Goal: Communication & Community: Answer question/provide support

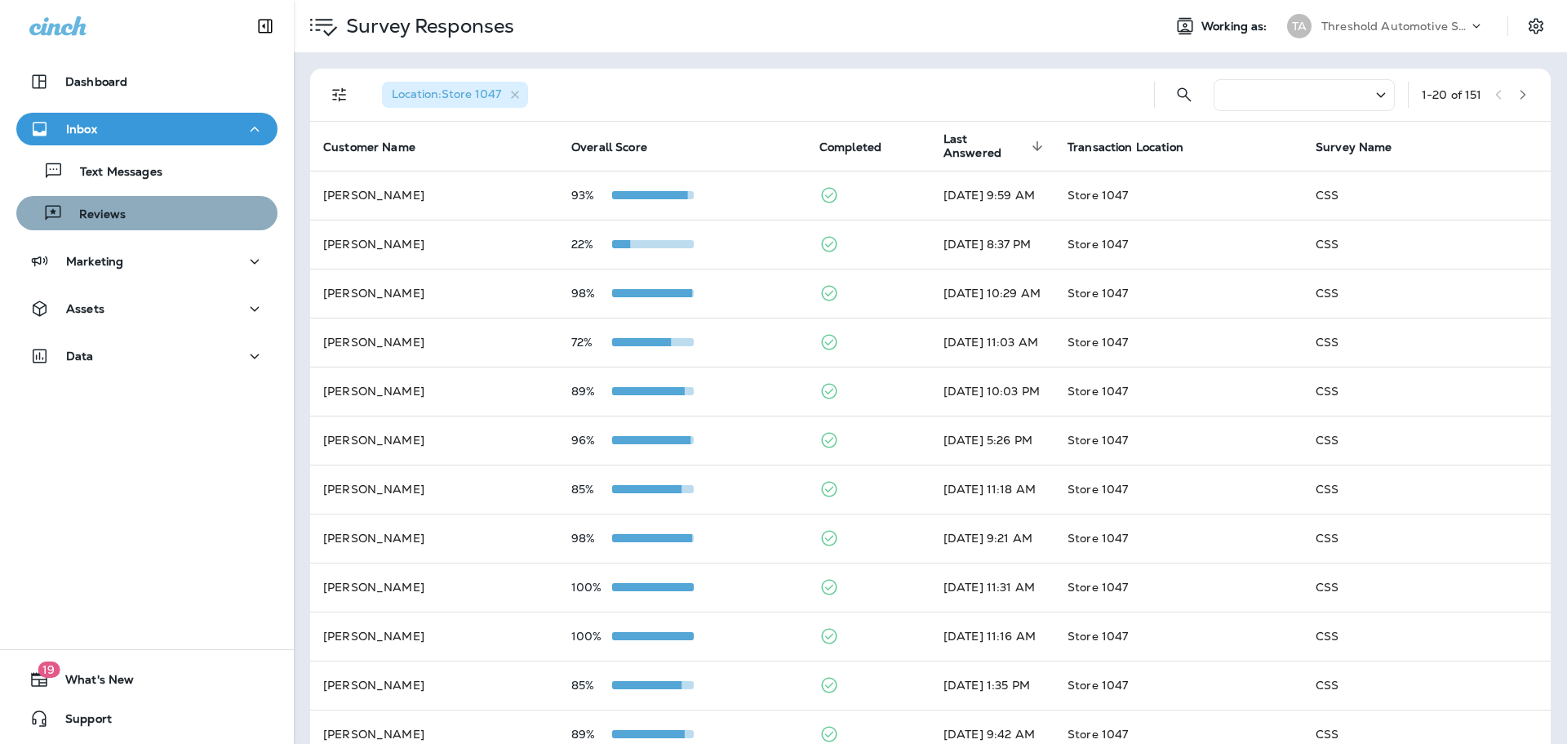
click at [151, 224] on div "Reviews" at bounding box center [147, 213] width 248 height 24
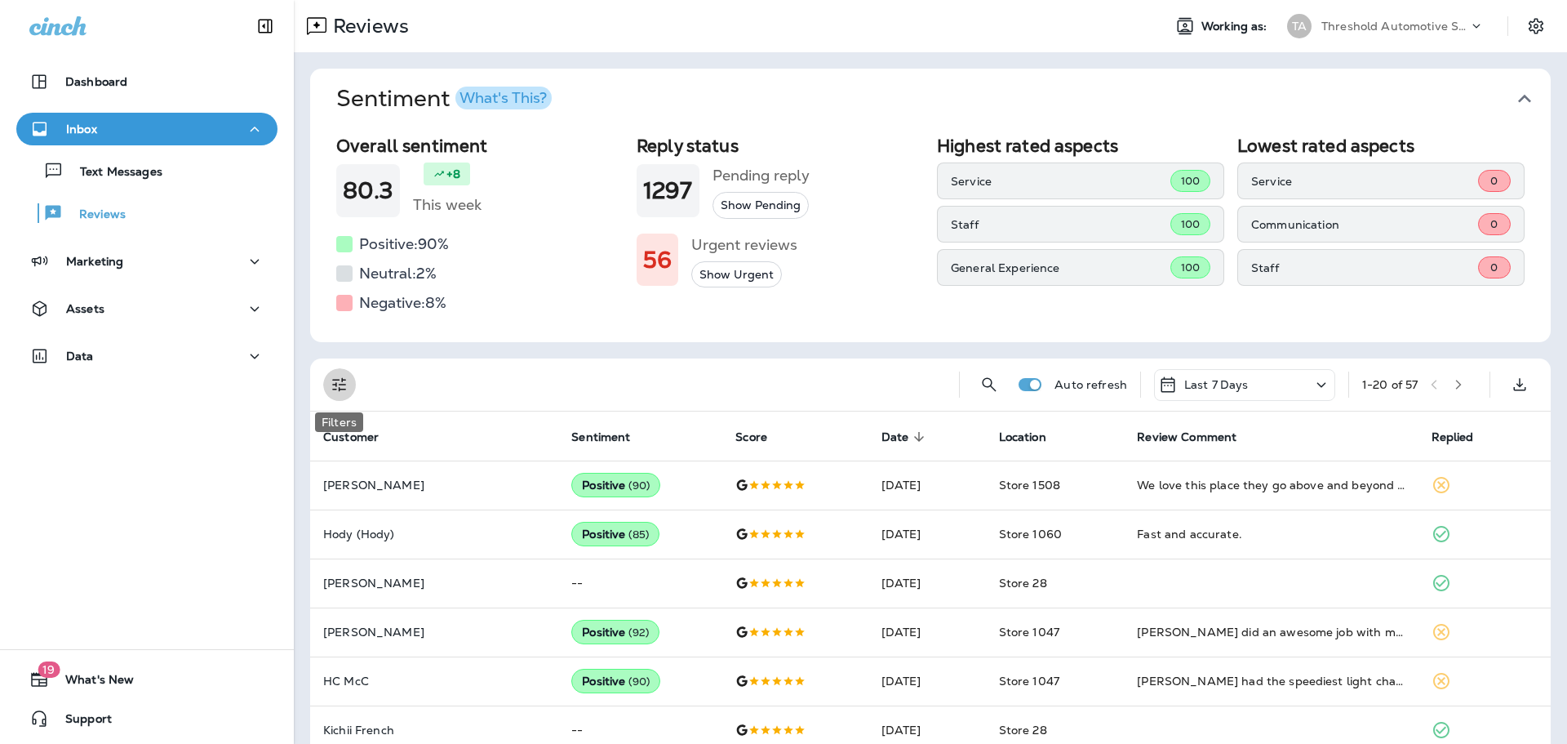
click at [344, 391] on icon "Filters" at bounding box center [340, 385] width 20 height 20
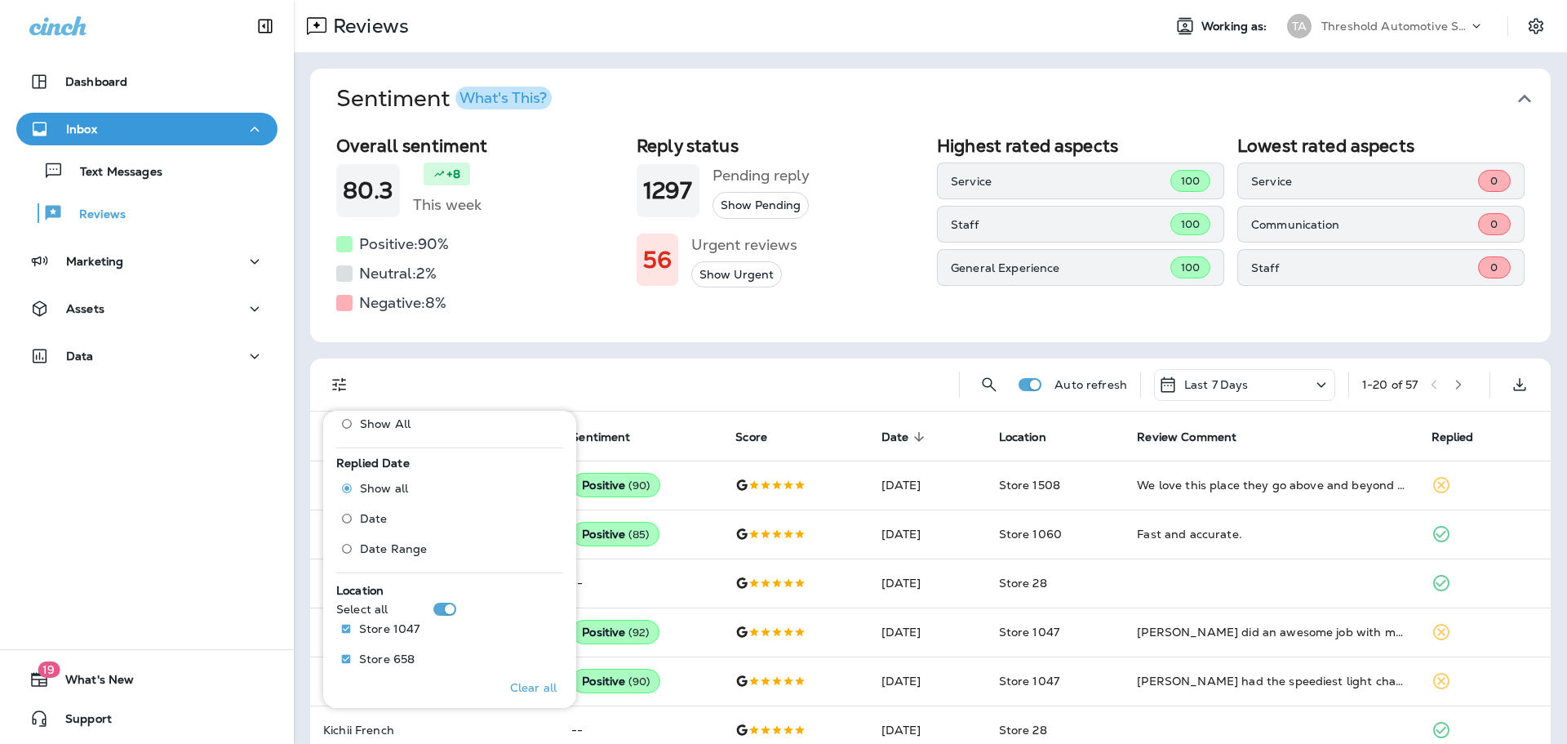
scroll to position [653, 0]
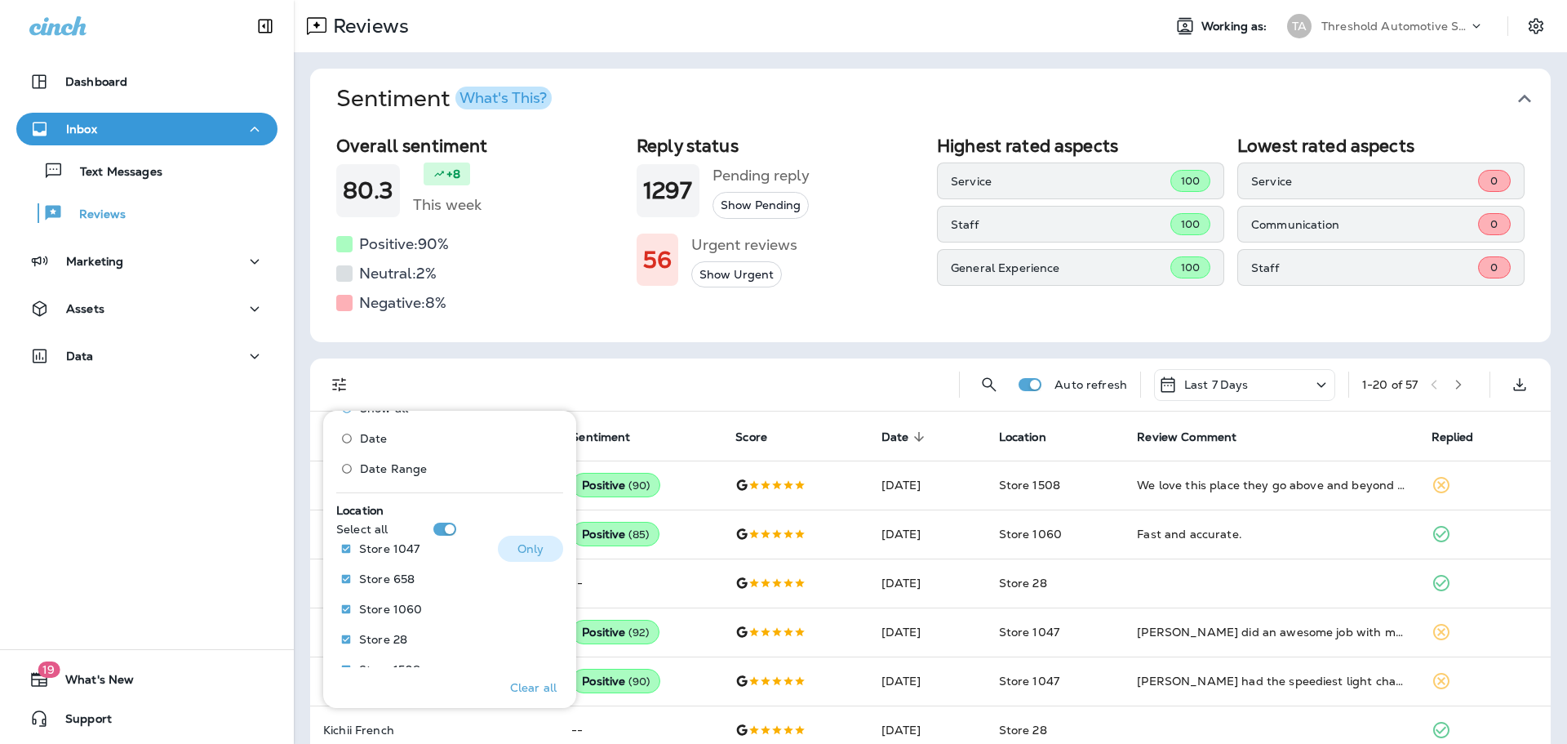
click at [539, 545] on button "Only" at bounding box center [530, 548] width 65 height 26
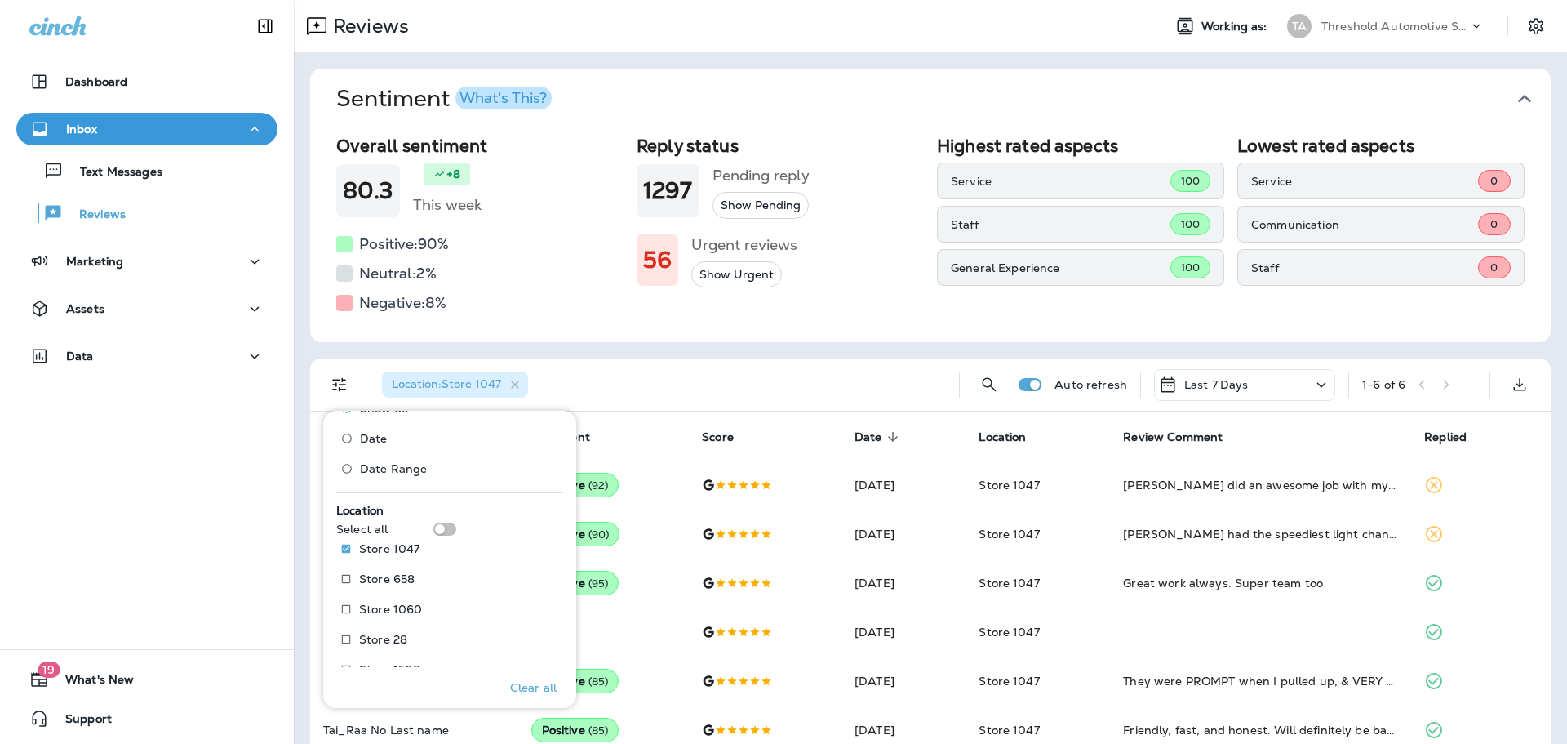
click at [772, 369] on div "Location : Store 1047" at bounding box center [657, 384] width 577 height 52
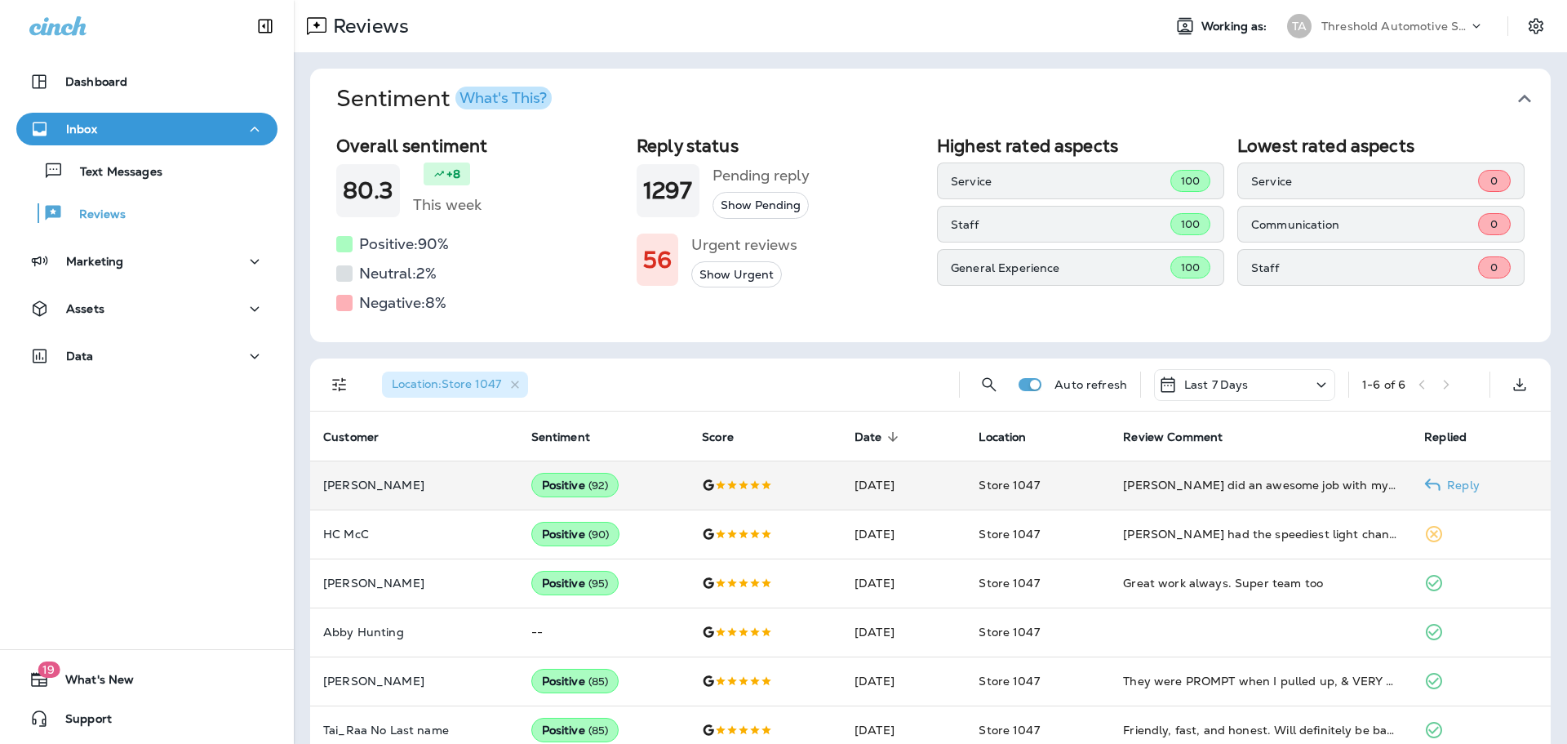
click at [1441, 489] on p "Reply" at bounding box center [1460, 484] width 39 height 13
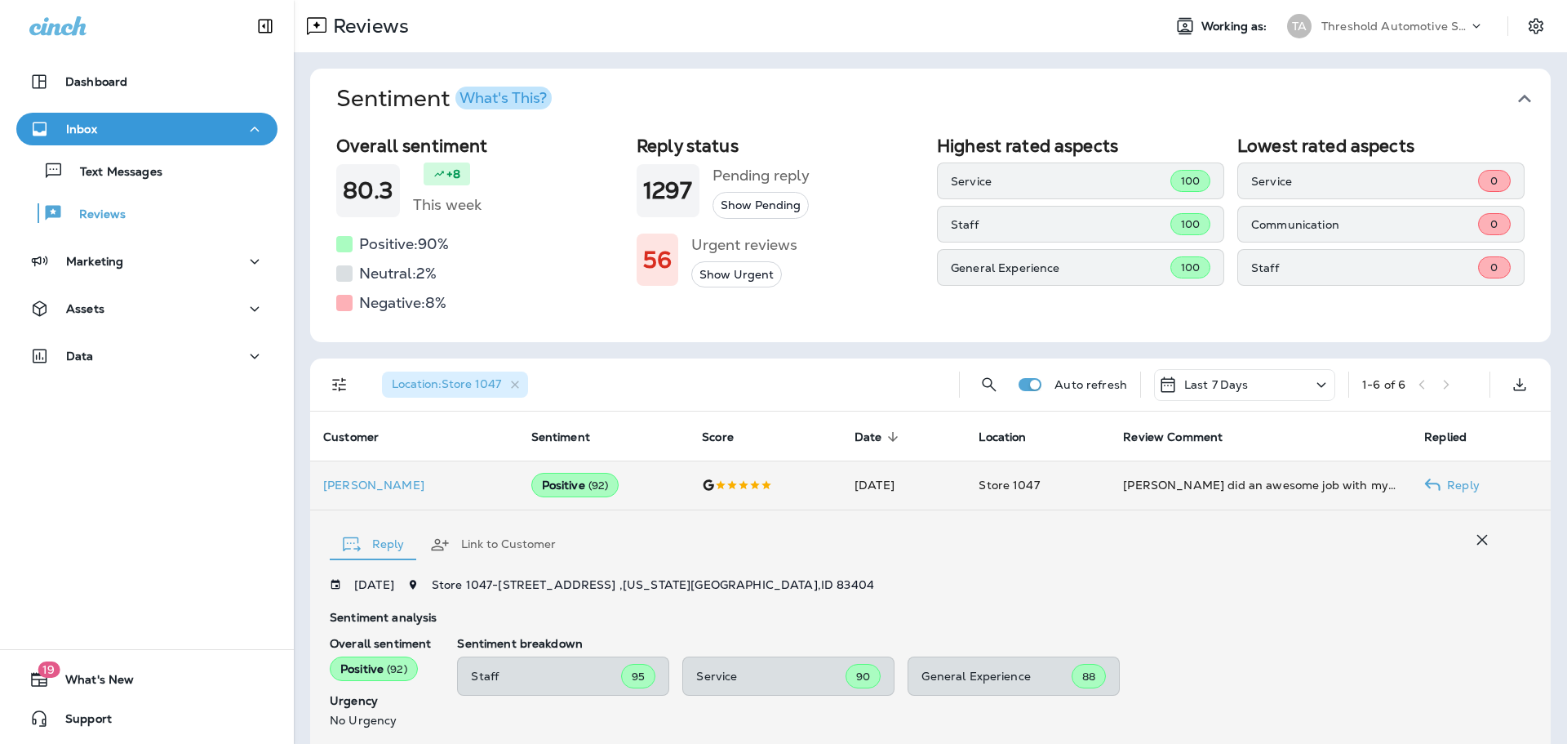
scroll to position [263, 0]
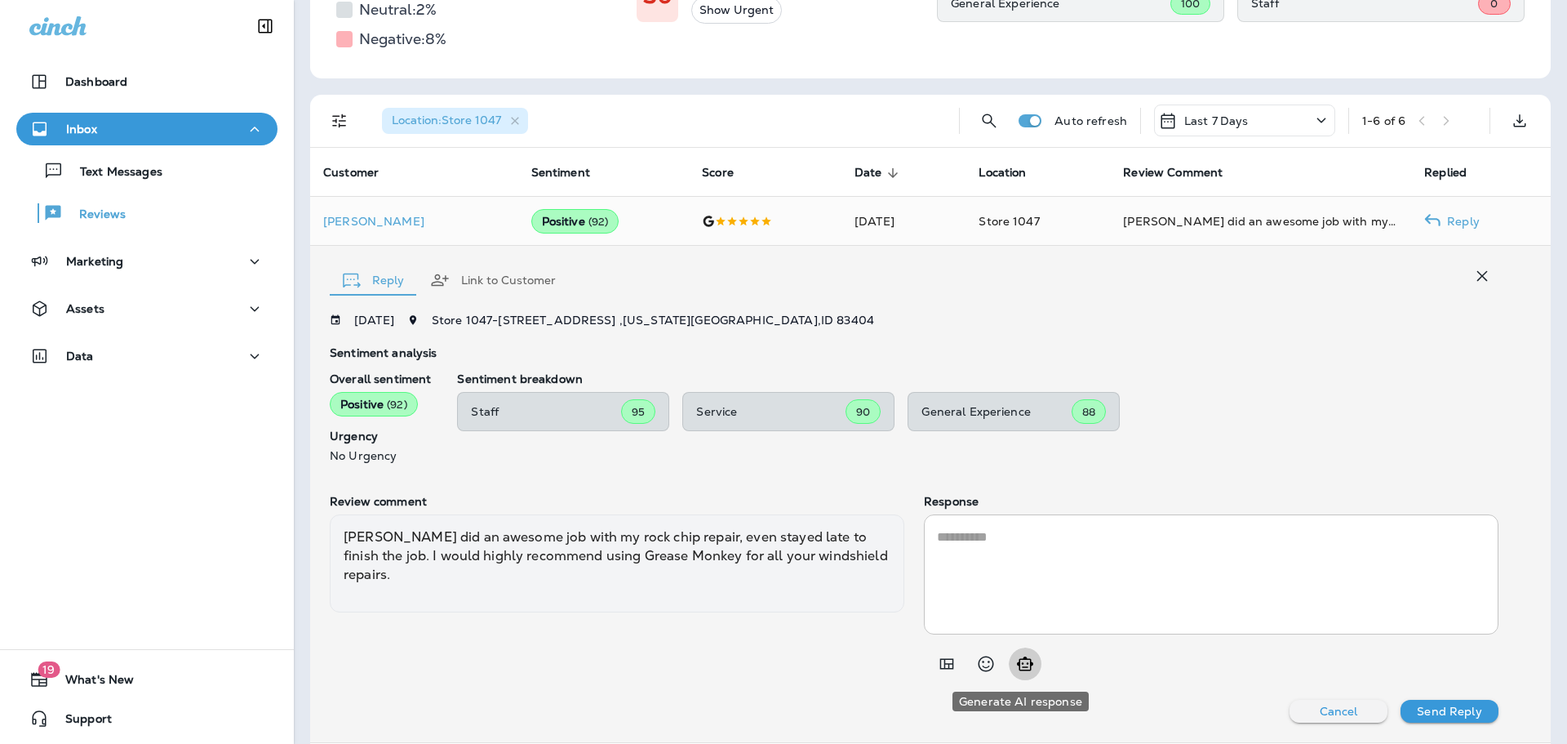
click at [1029, 662] on button "Generate AI response" at bounding box center [1025, 663] width 33 height 33
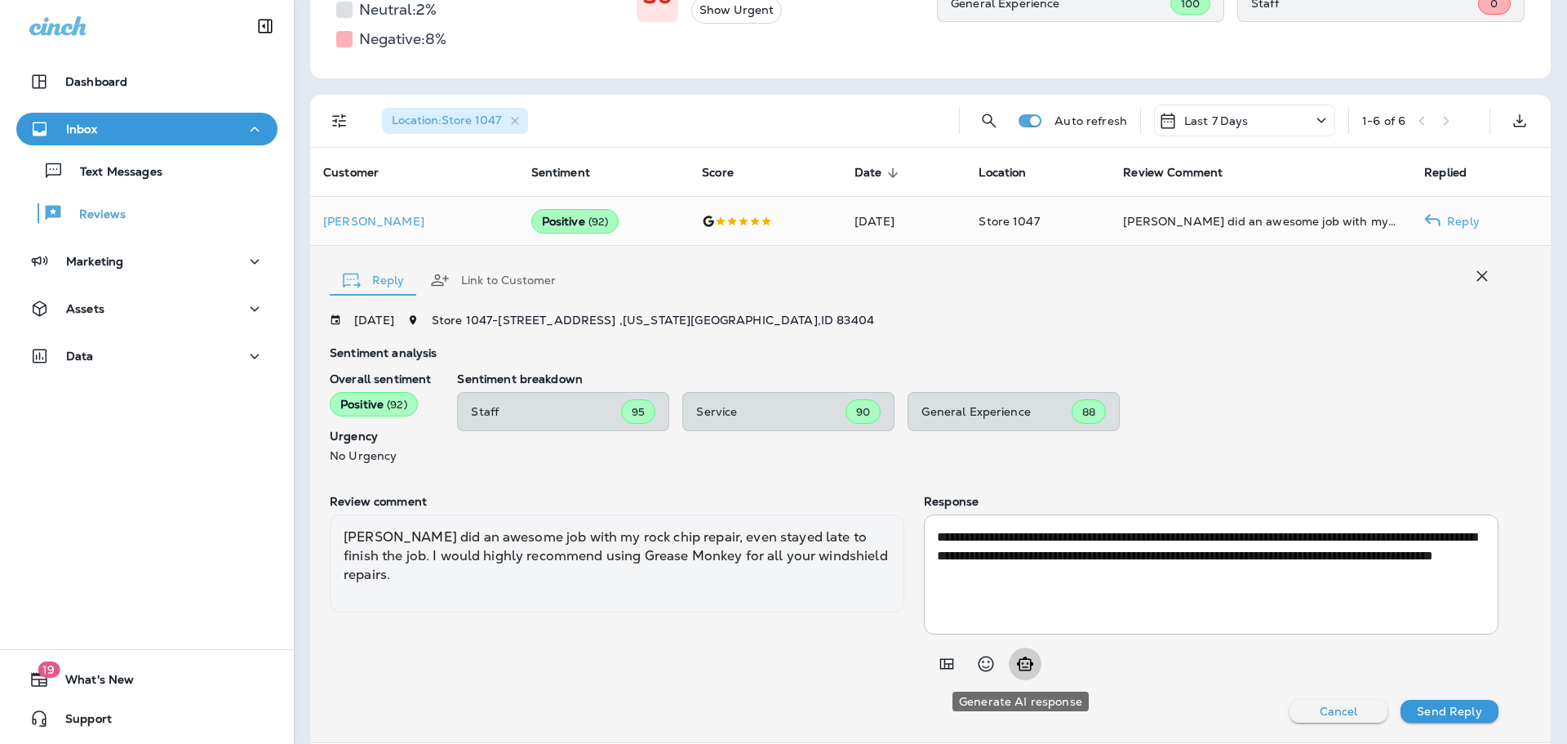
click at [1020, 662] on icon "Generate AI response" at bounding box center [1025, 664] width 20 height 20
type textarea "**********"
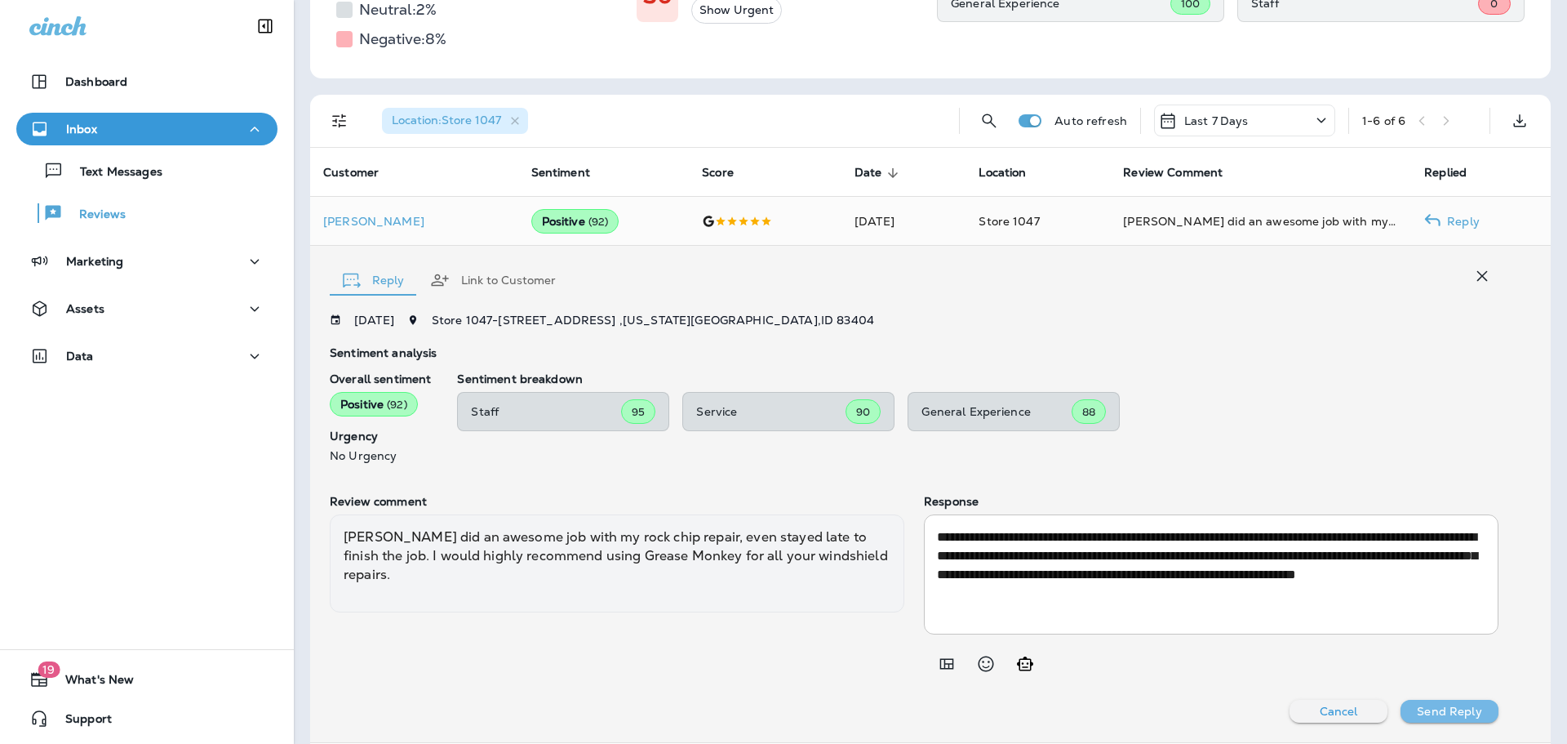
click at [1440, 710] on p "Send Reply" at bounding box center [1449, 710] width 64 height 13
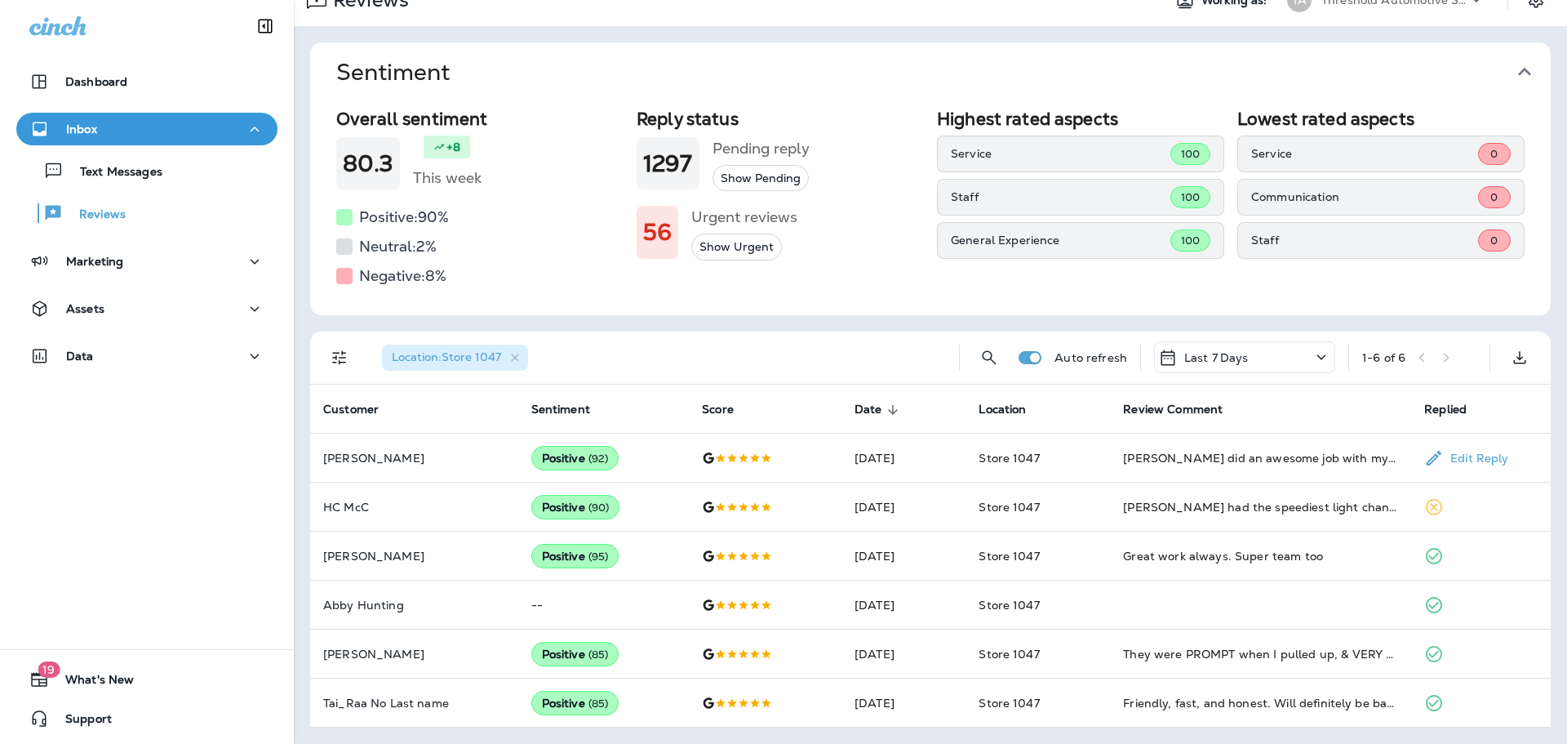
scroll to position [28, 0]
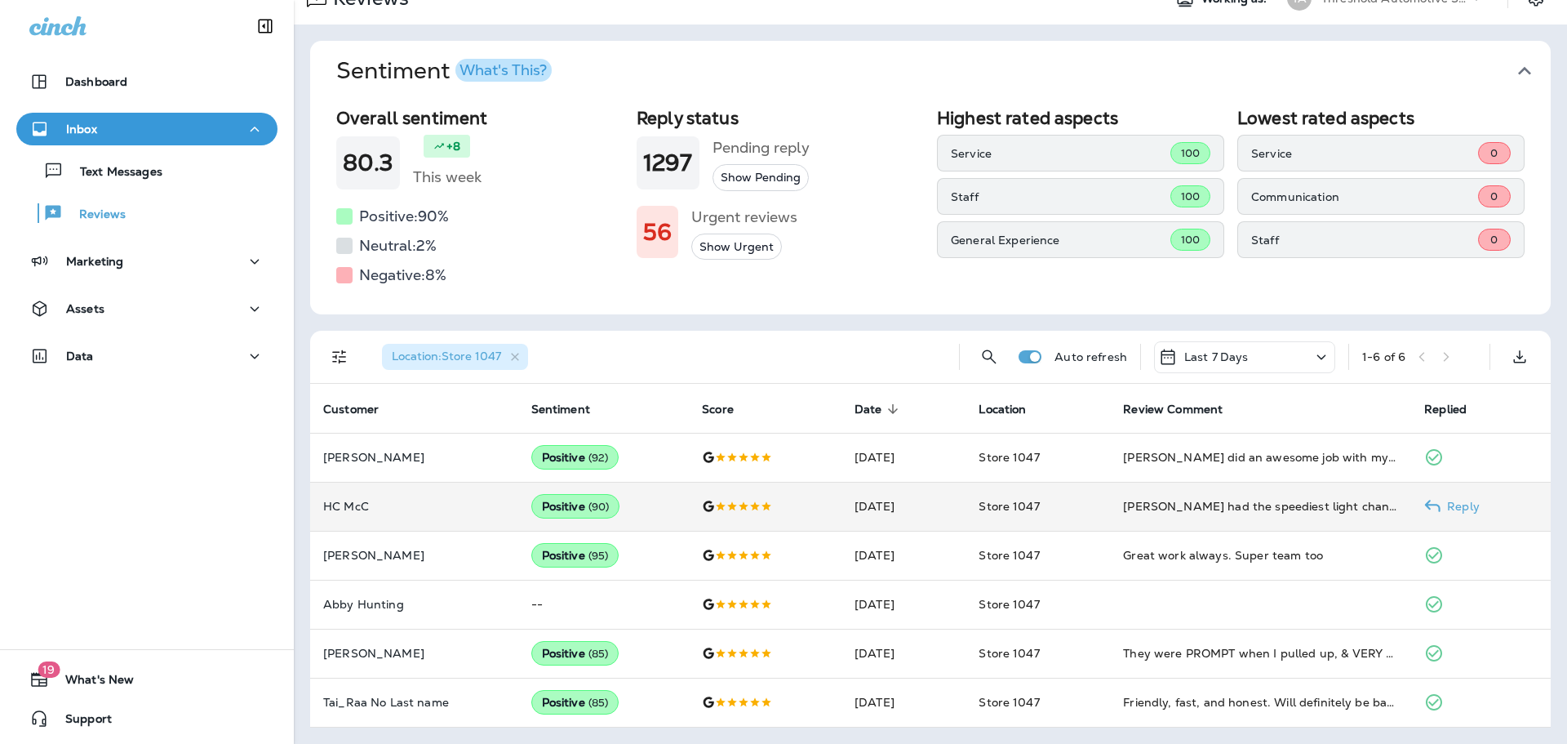
click at [1431, 512] on icon at bounding box center [1432, 506] width 16 height 16
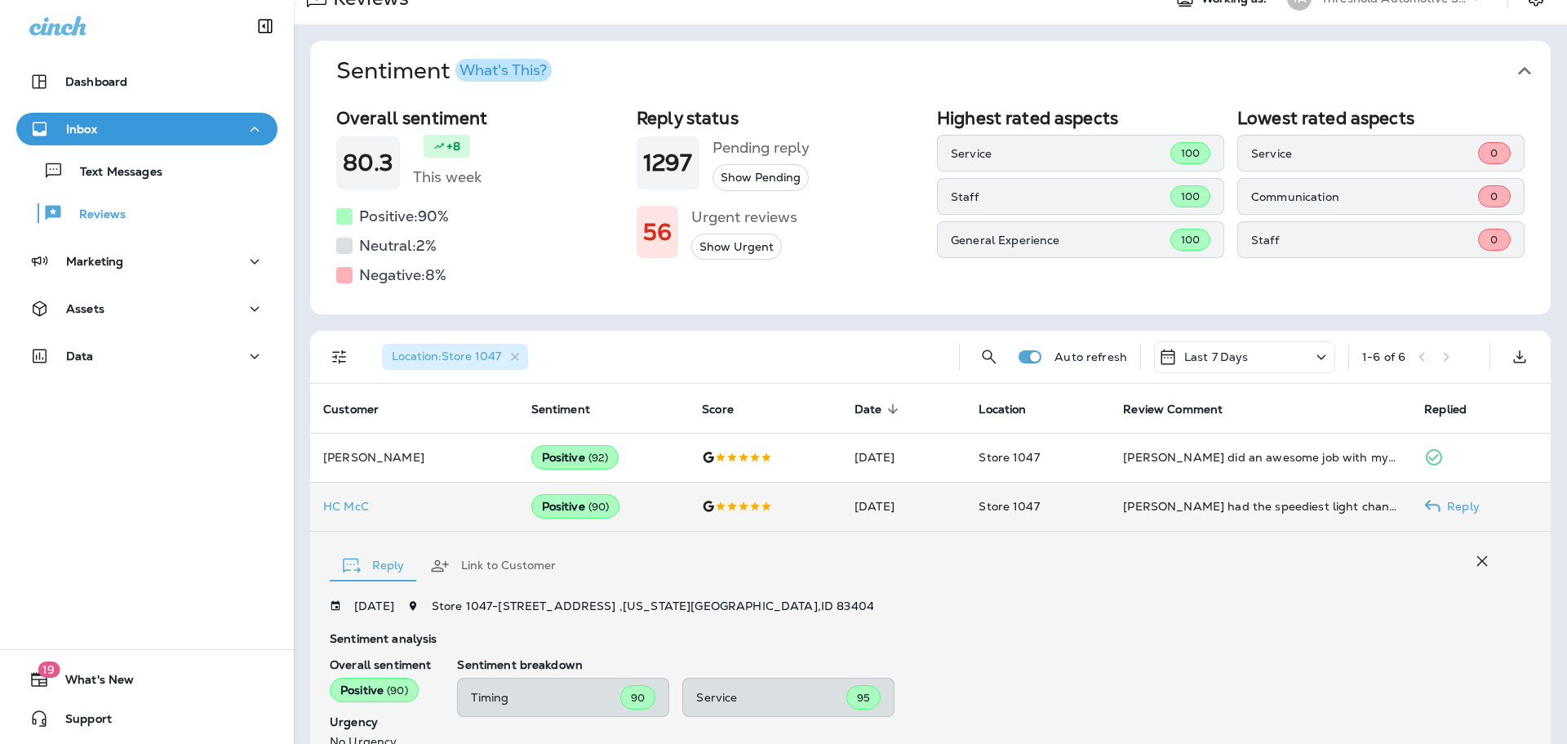
scroll to position [312, 0]
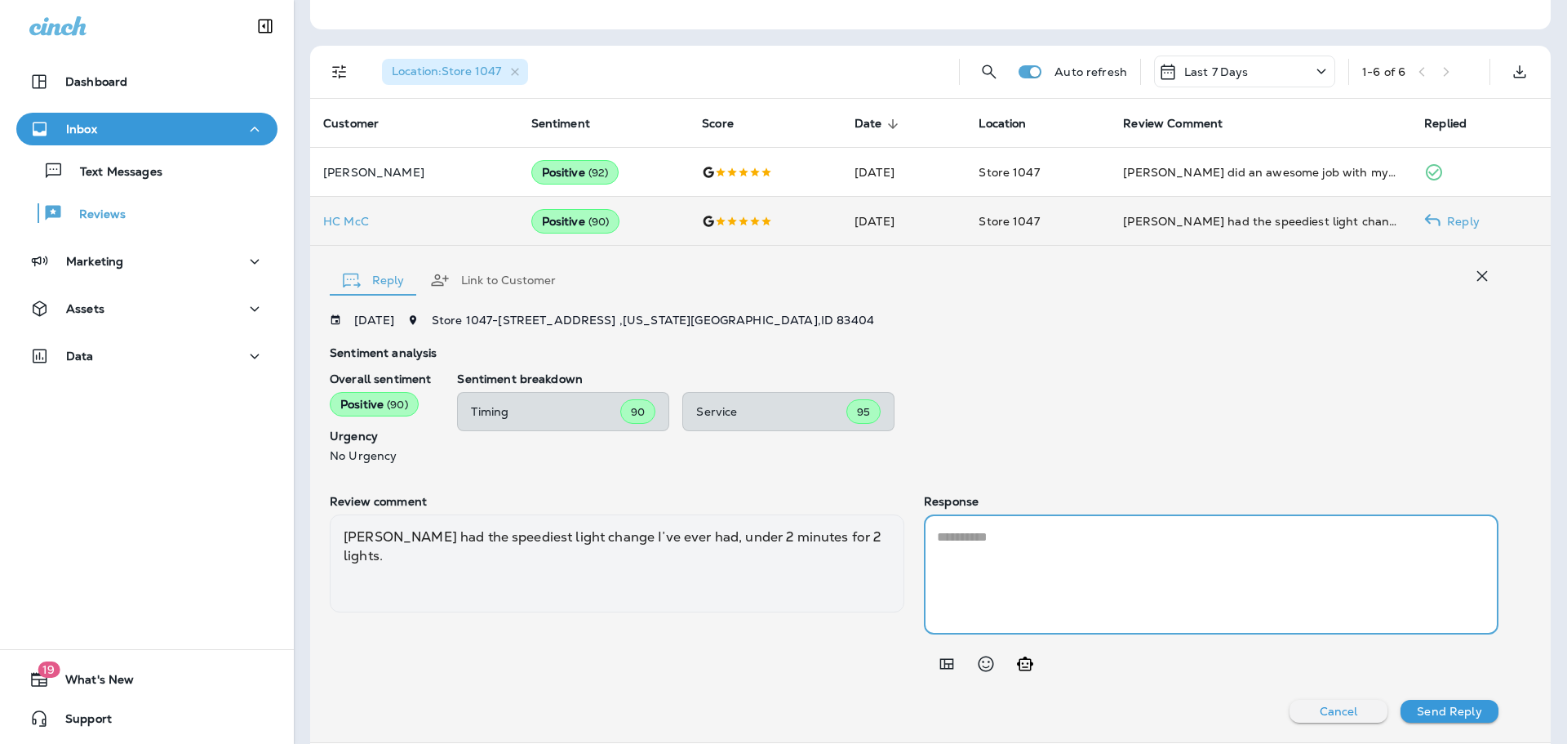
click at [1019, 564] on textarea at bounding box center [1211, 574] width 548 height 94
click at [1030, 664] on button "Generate AI response" at bounding box center [1025, 663] width 33 height 33
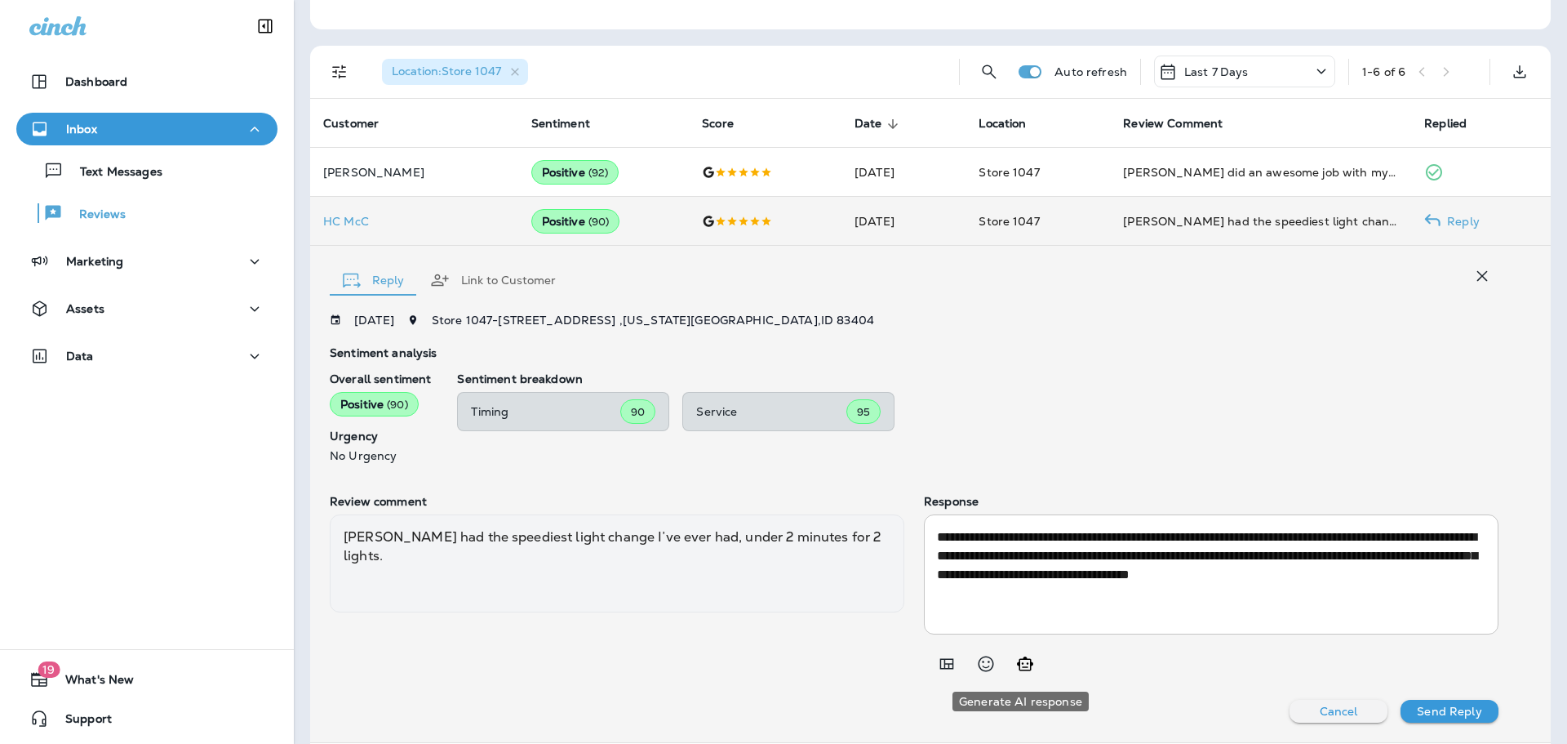
click at [1015, 665] on icon "Generate AI response" at bounding box center [1025, 664] width 20 height 20
click at [1015, 666] on icon "Generate AI response" at bounding box center [1025, 664] width 20 height 20
type textarea "**********"
click at [1454, 717] on p "Send Reply" at bounding box center [1449, 710] width 64 height 13
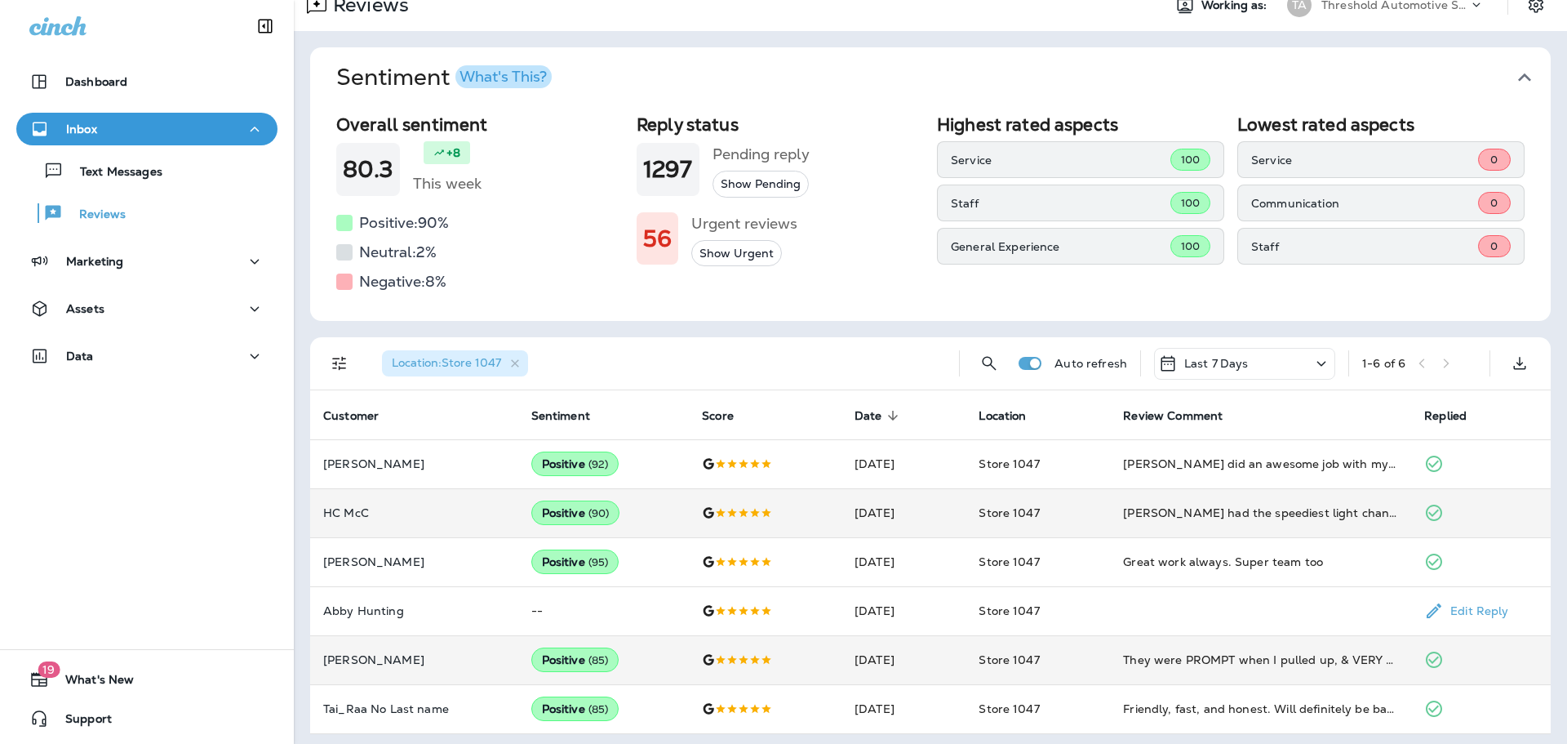
scroll to position [28, 0]
